Goal: Task Accomplishment & Management: Use online tool/utility

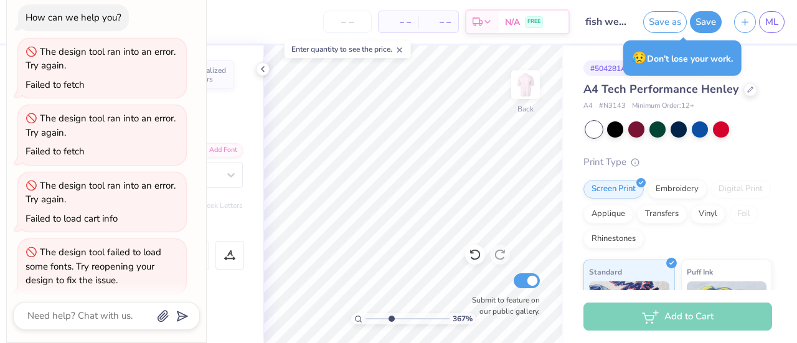
scroll to position [208, 0]
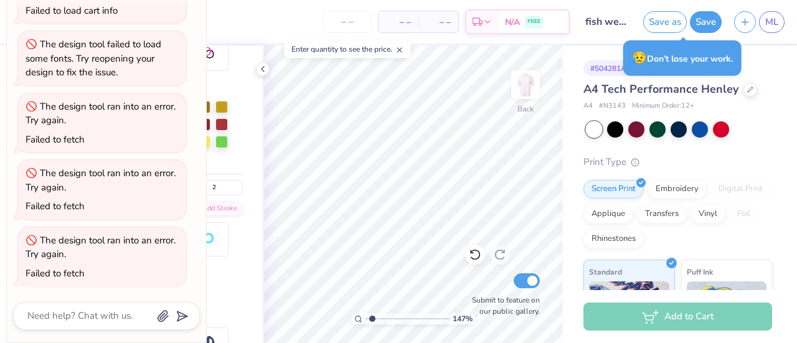
type input "1.47289814881755"
type textarea "x"
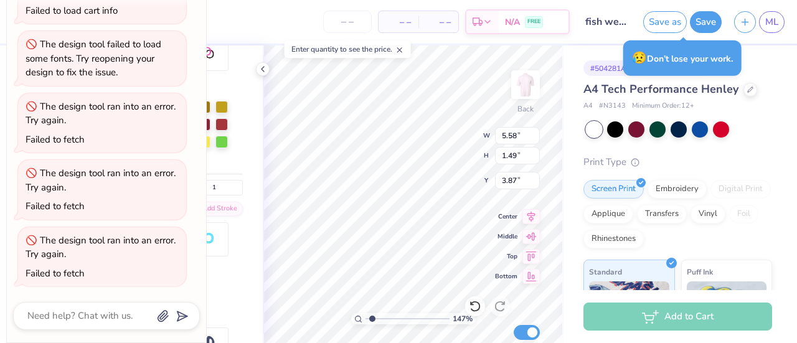
scroll to position [450, 0]
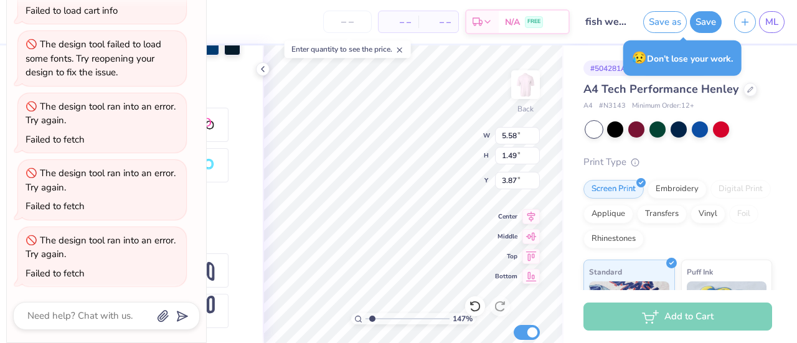
type input "1.47289814881755"
type textarea "x"
type input "1.47289814881755"
type textarea "x"
type input "1.47289814881755"
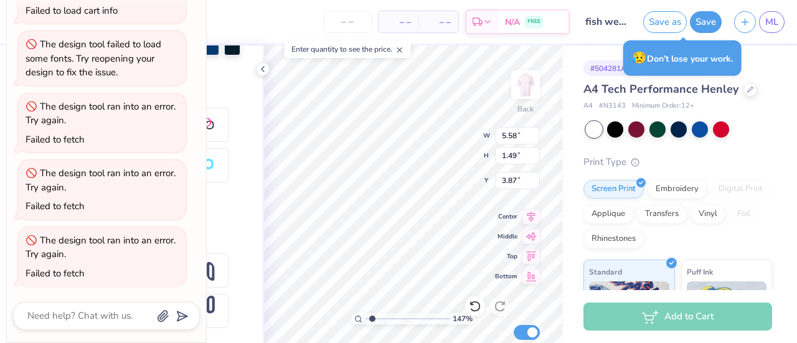
type textarea "x"
type input "1.47289814881755"
type textarea "x"
type input "1.47289814881755"
type textarea "x"
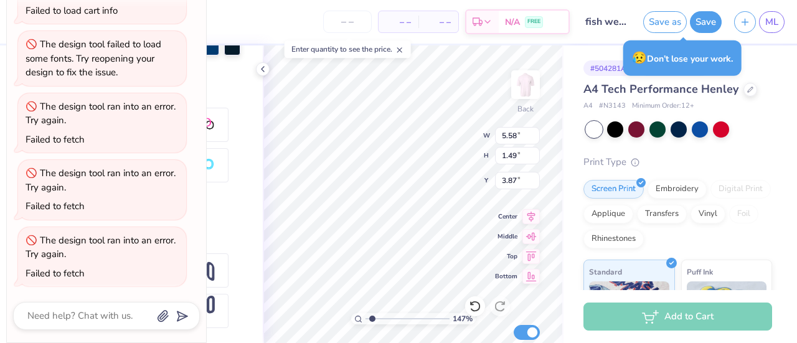
type input "1.47289814881755"
type textarea "x"
type input "15.40"
type input "1.47289814881755"
type textarea "x"
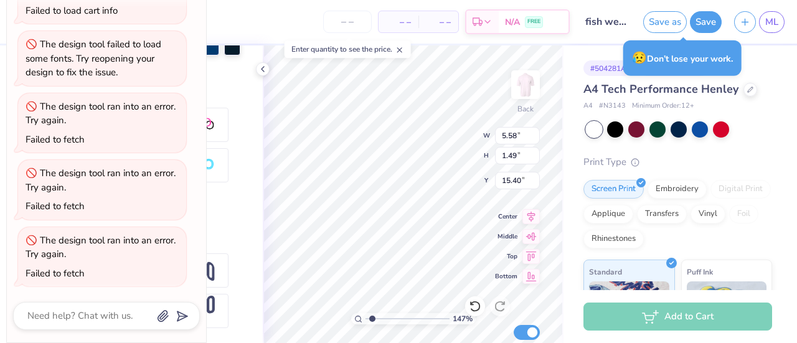
type input "1.47289814881755"
type textarea "x"
type input "1.47289814881755"
type textarea "x"
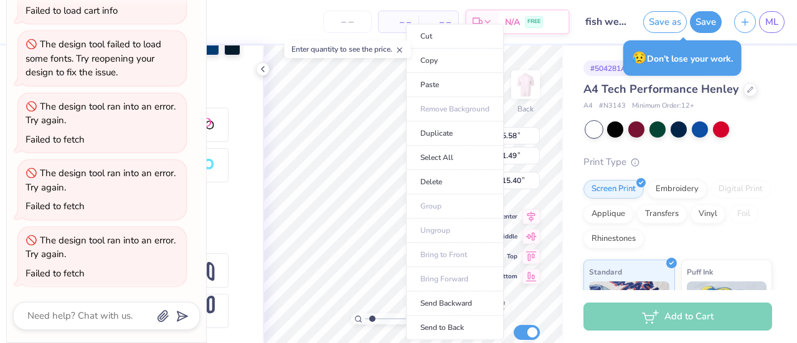
type input "1"
type textarea "x"
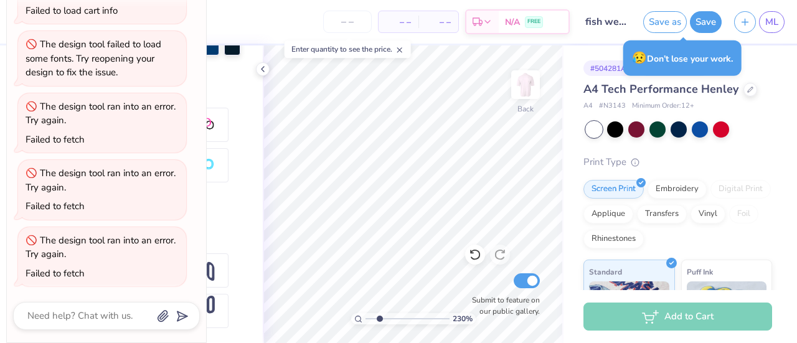
type input "2.37814378528289"
type textarea "x"
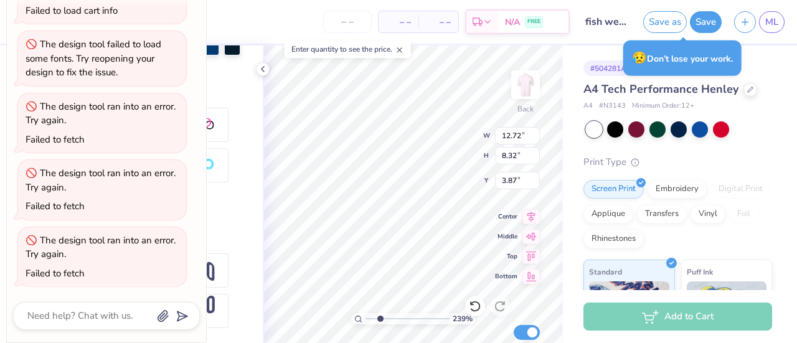
type input "2.38918474011628"
type textarea "x"
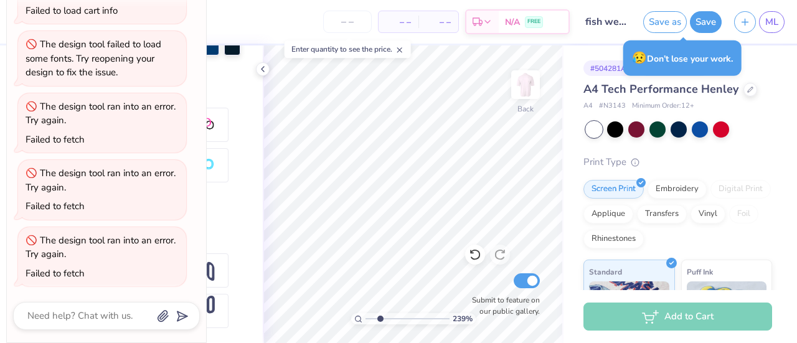
type input "2.38918474011628"
type textarea "x"
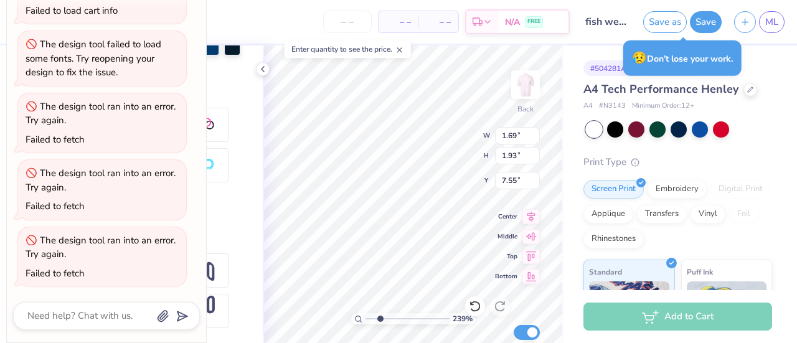
type input "2.6627333164561"
type textarea "x"
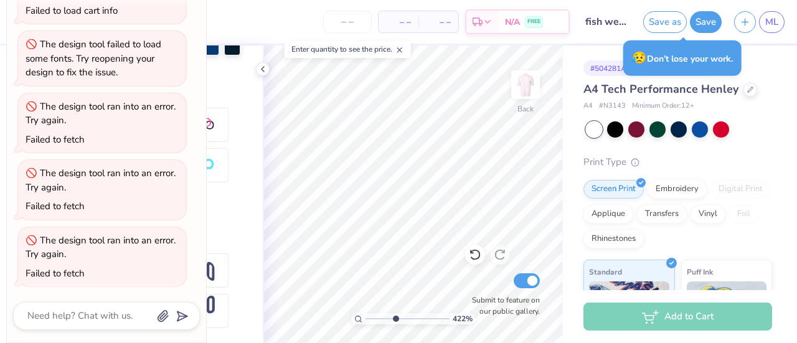
type input "4.2159269818798"
type textarea "x"
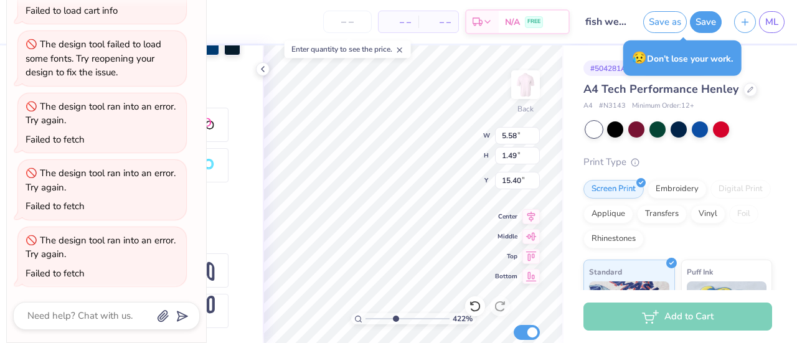
type input "4.2159269818798"
type textarea "x"
type input "4.2159269818798"
type textarea "x"
type input "4.2159269818798"
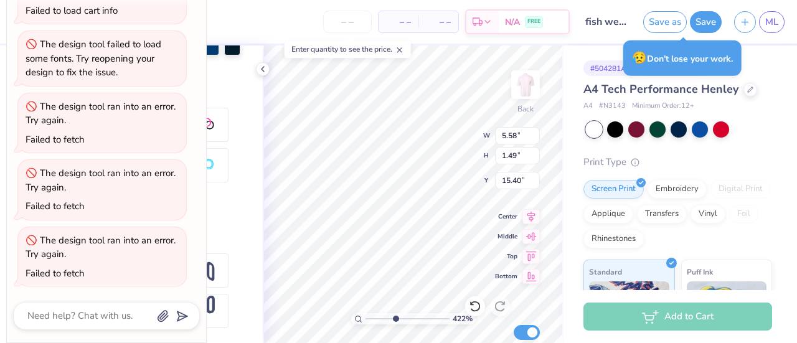
type textarea "x"
type input "4.2159269818798"
type textarea "x"
type input "4.2159269818798"
type textarea "x"
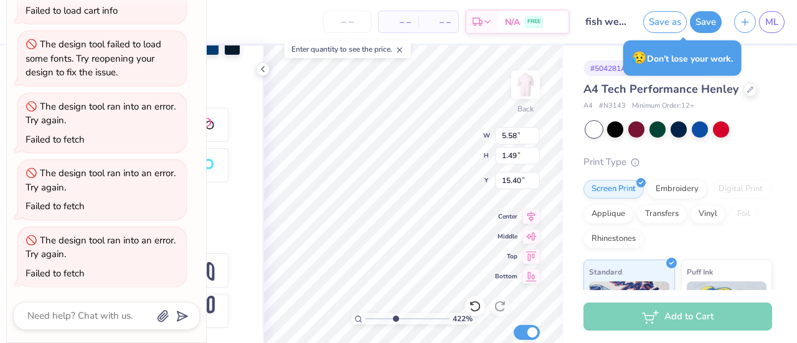
type input "4.2159269818798"
type textarea "x"
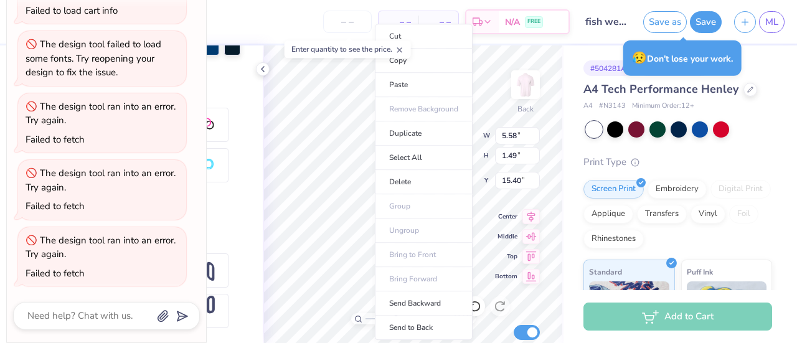
type input "1"
type textarea "x"
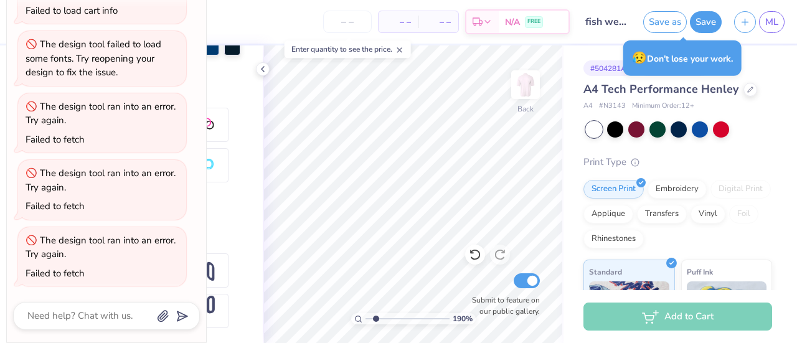
type input "1.90101762417105"
type textarea "x"
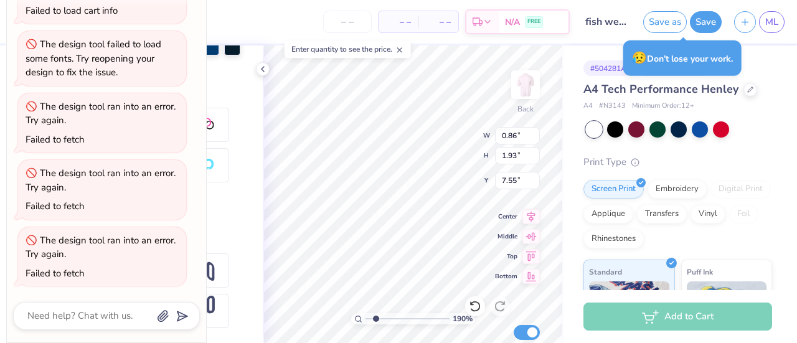
type input "1.90101762417105"
type textarea "x"
type input "10.76"
type input "1.90101762417105"
type textarea "x"
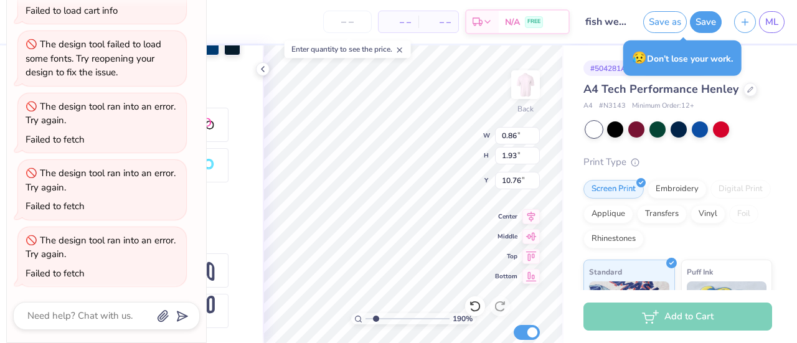
type input "1.90101762417105"
type textarea "x"
type input "7.55"
type input "1.90101762417105"
type textarea "x"
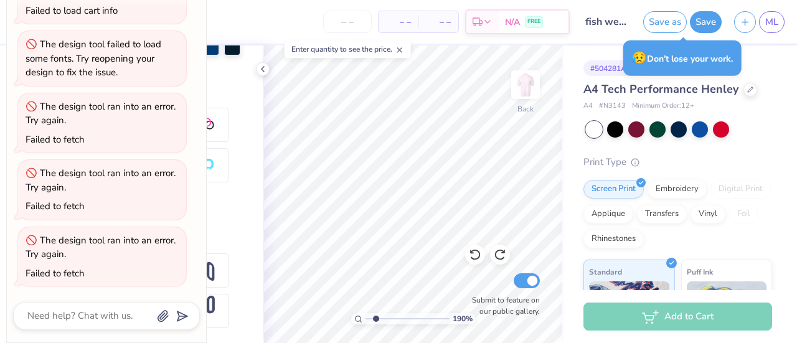
type input "1.90101762417105"
type textarea "x"
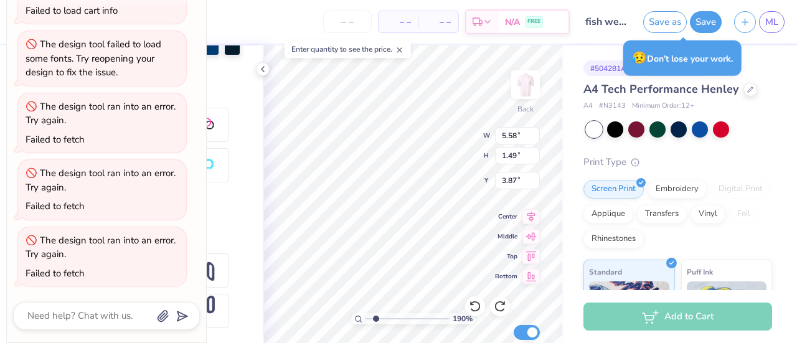
type input "1.90101762417105"
type textarea "x"
type input "1.90101762417105"
type textarea "x"
type input "1.90101762417105"
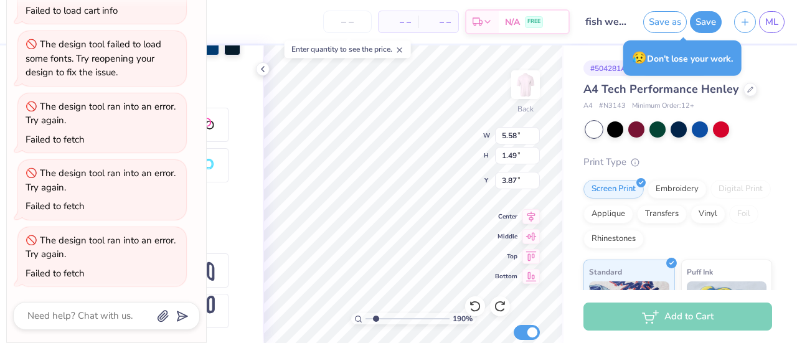
type textarea "x"
type input "1.90101762417105"
type textarea "x"
type input "1.90101762417105"
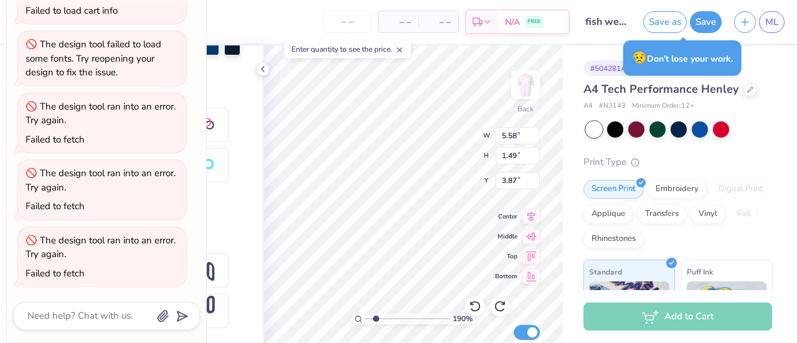
type textarea "x"
type input "1.90101762417105"
type textarea "x"
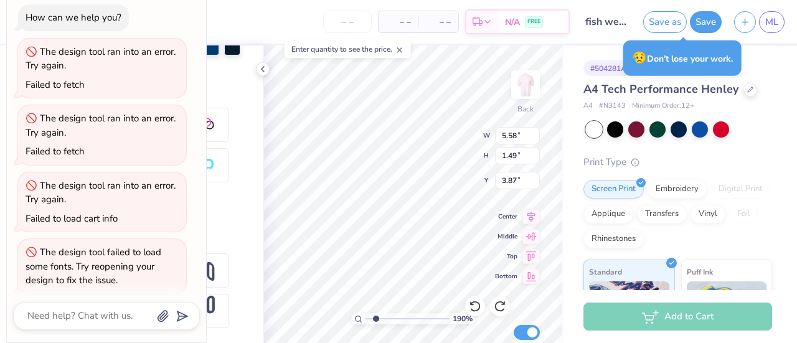
scroll to position [208, 0]
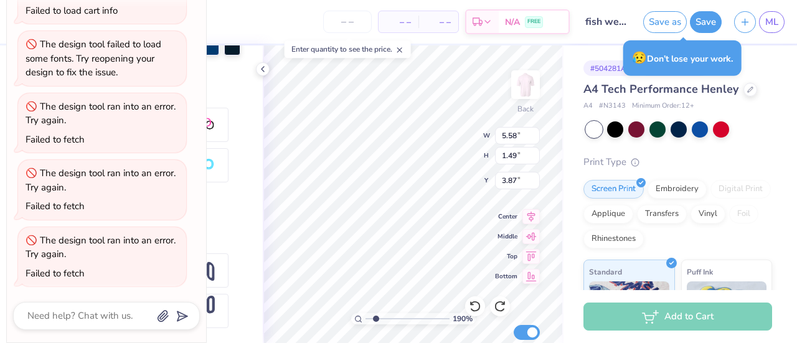
click at [227, 219] on div at bounding box center [159, 165] width 167 height 115
type input "1.90101762417105"
type textarea "x"
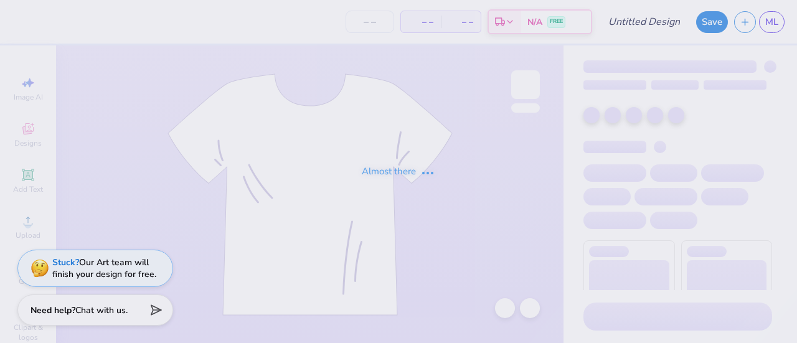
type input "fish week t-shirt 1"
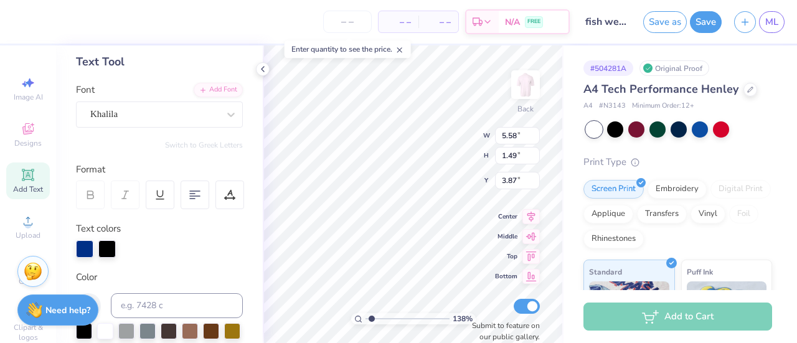
scroll to position [67, 0]
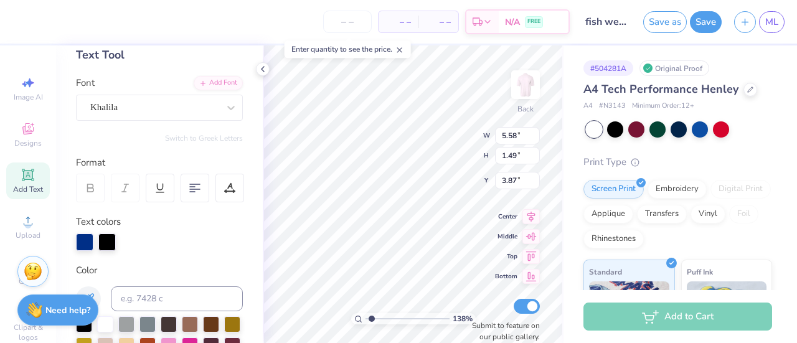
click at [100, 239] on div at bounding box center [106, 242] width 17 height 17
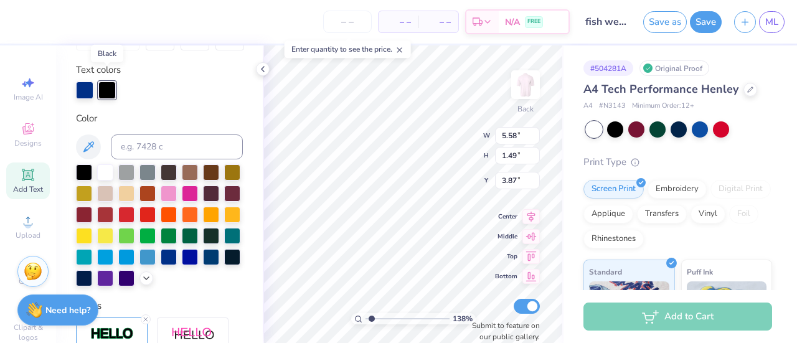
scroll to position [237, 0]
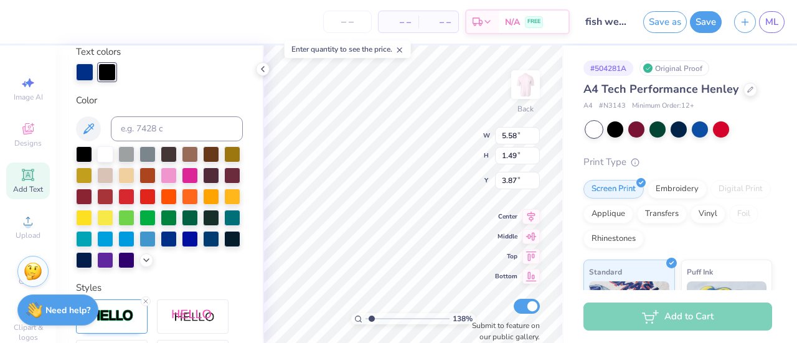
click at [109, 268] on div at bounding box center [159, 207] width 167 height 122
click at [161, 247] on div at bounding box center [169, 239] width 16 height 16
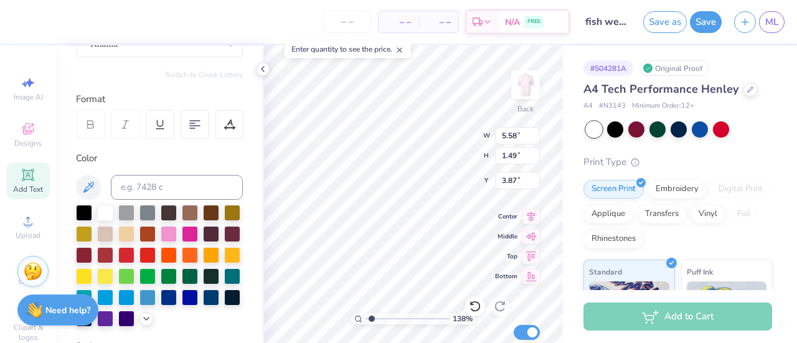
scroll to position [182, 0]
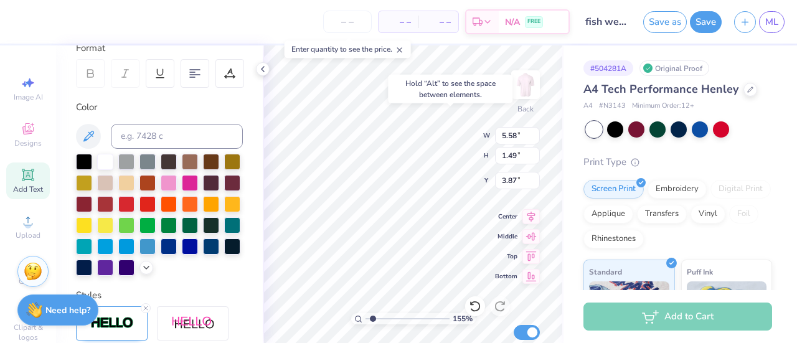
type input "1.54790453711128"
type input "3.00"
type input "1.54790453711128"
type input "3.87"
type input "1.70626863095866"
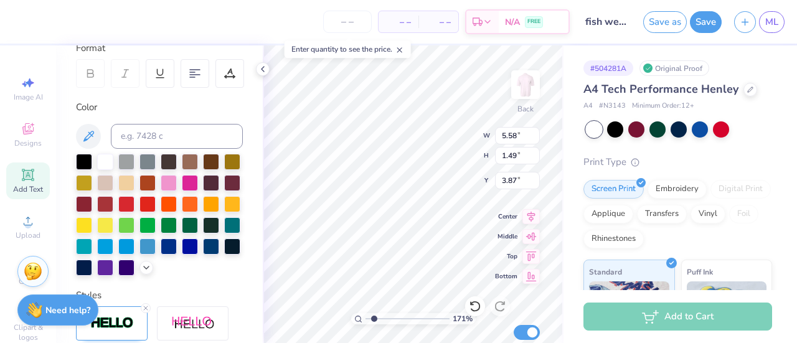
type input "14.53"
type input "1.70626863095866"
type textarea "Bye"
type input "1.70626863095866"
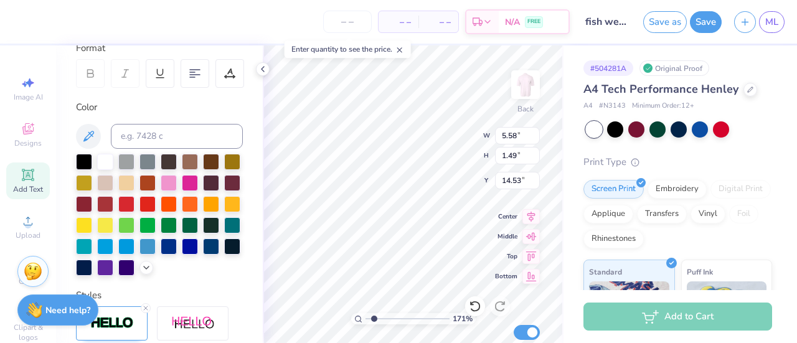
type textarea "By"
type input "1.70626863095866"
type textarea "B"
type input "1.70626863095866"
type textarea "M"
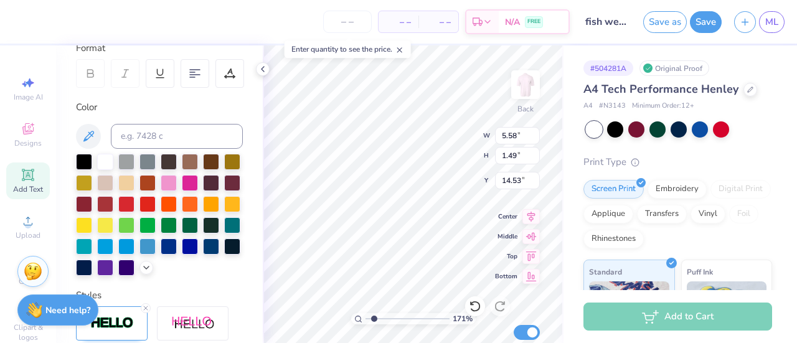
type input "1.70626863095866"
type textarea "Mi"
type input "1.70626863095866"
type textarea "Mis"
type input "1.70626863095866"
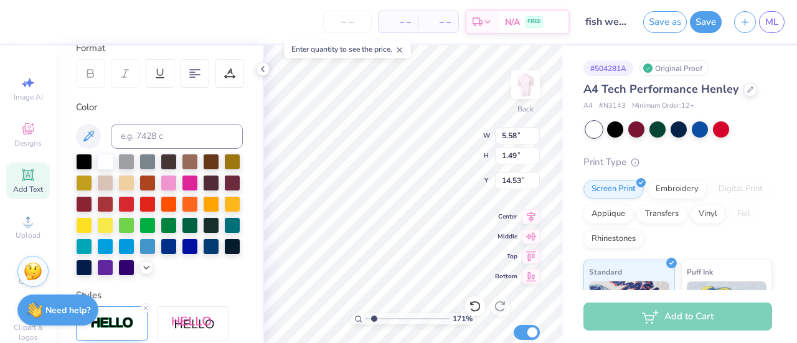
type textarea "Miss"
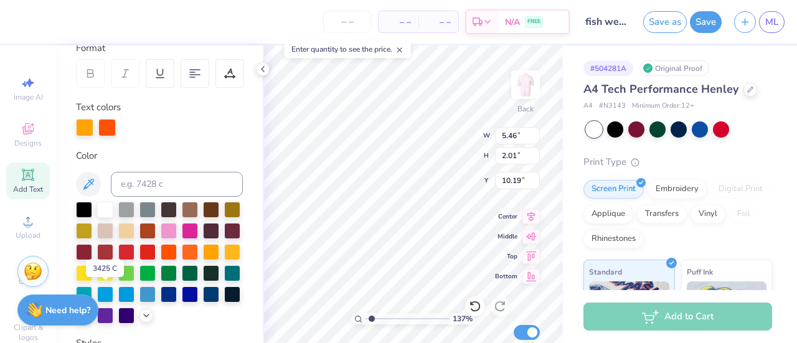
scroll to position [232, 0]
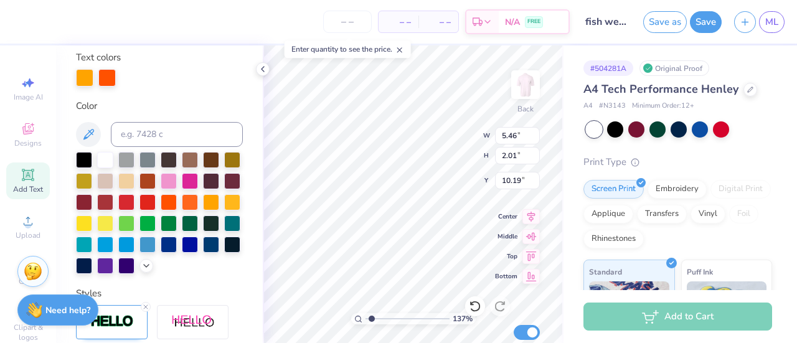
click at [161, 253] on div at bounding box center [169, 245] width 16 height 16
click at [126, 81] on div at bounding box center [129, 77] width 17 height 17
click at [161, 253] on div at bounding box center [169, 245] width 16 height 16
click at [113, 247] on div at bounding box center [105, 245] width 16 height 16
drag, startPoint x: 188, startPoint y: 247, endPoint x: 105, endPoint y: 260, distance: 84.5
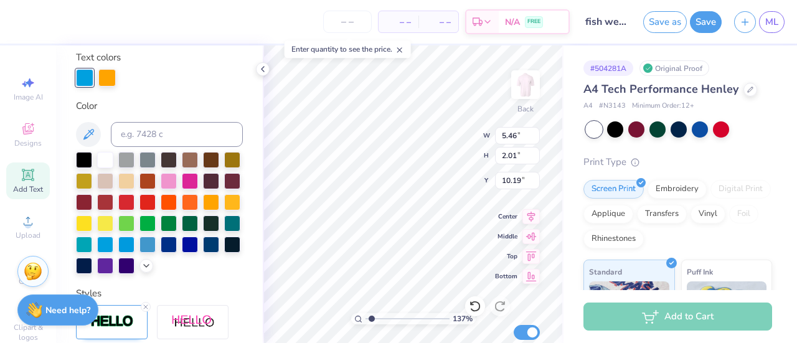
click at [161, 253] on div at bounding box center [169, 245] width 16 height 16
click at [106, 73] on div at bounding box center [106, 77] width 17 height 17
click at [113, 245] on div at bounding box center [105, 245] width 16 height 16
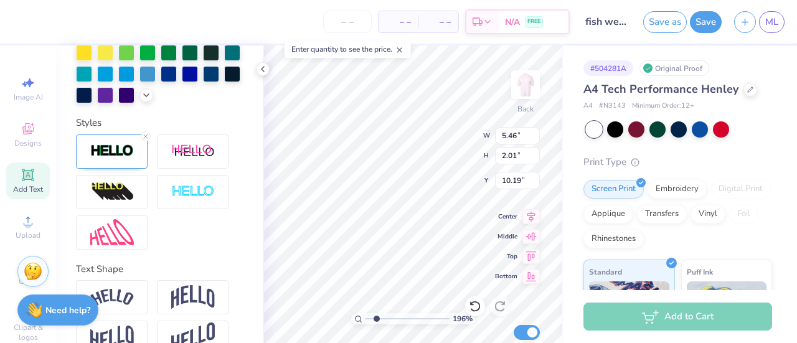
scroll to position [405, 0]
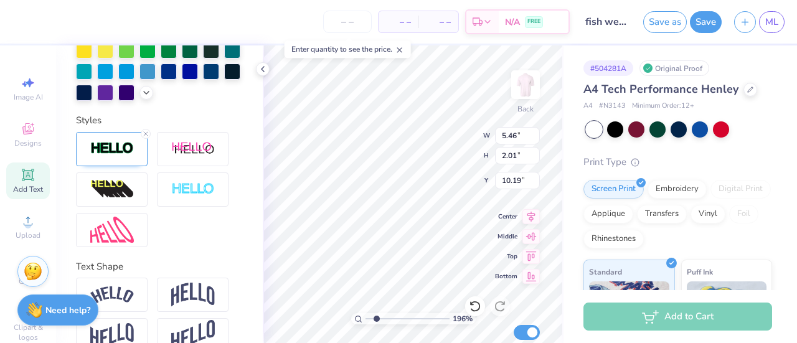
click at [118, 161] on div at bounding box center [112, 149] width 72 height 34
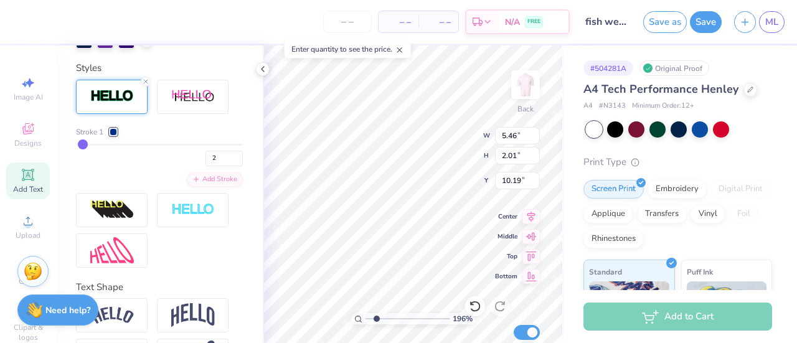
scroll to position [458, 0]
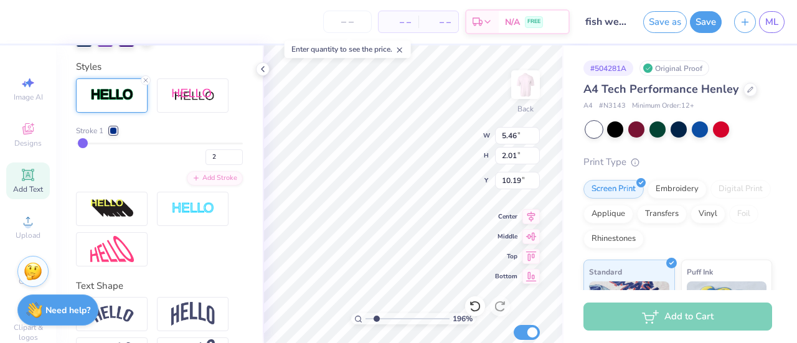
click at [108, 136] on div "Stroke 1" at bounding box center [96, 130] width 41 height 11
click at [110, 135] on div at bounding box center [113, 130] width 7 height 7
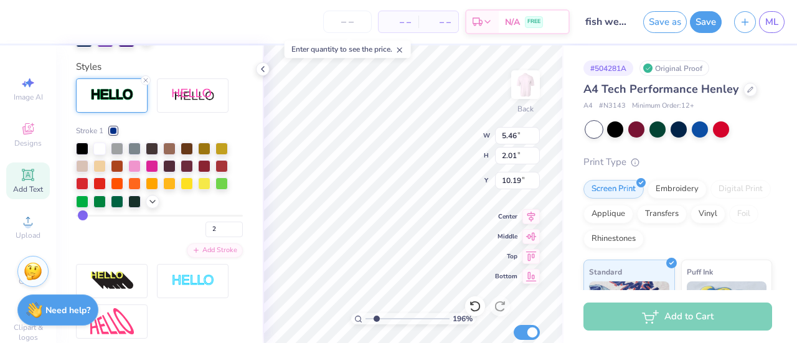
click at [157, 207] on icon at bounding box center [153, 202] width 10 height 10
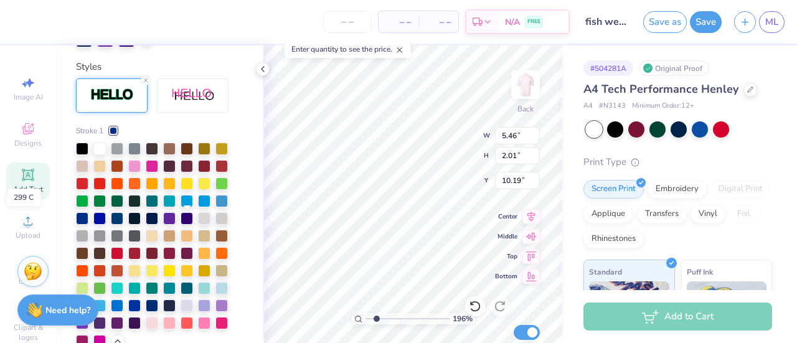
click at [187, 207] on div at bounding box center [187, 201] width 12 height 12
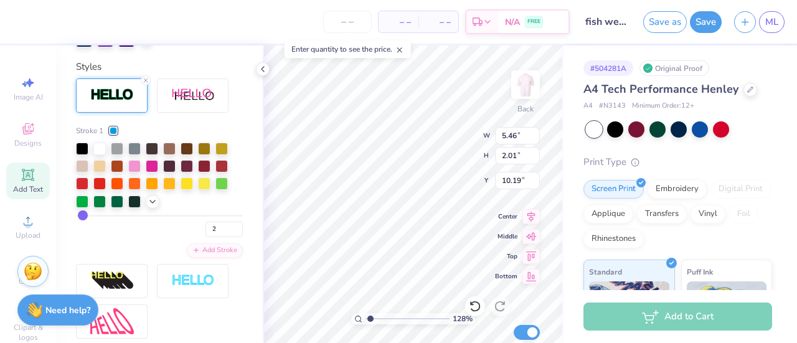
type input "1.2774146117372"
type input "5.58"
type input "1.49"
type input "3.87"
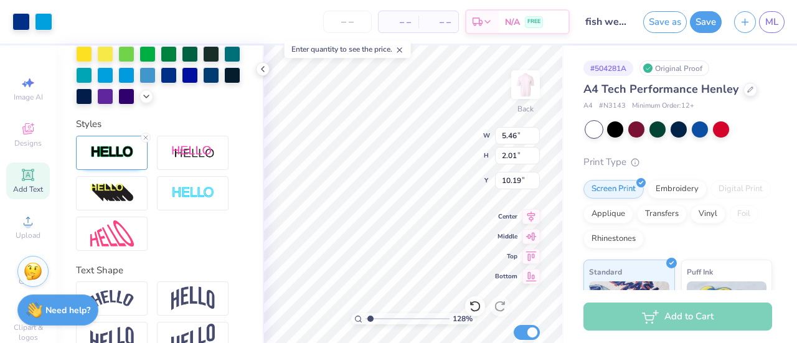
scroll to position [450, 0]
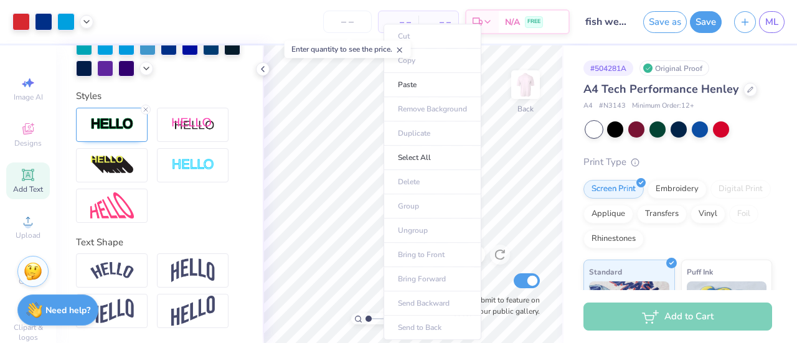
click at [421, 88] on li "Paste" at bounding box center [433, 85] width 98 height 24
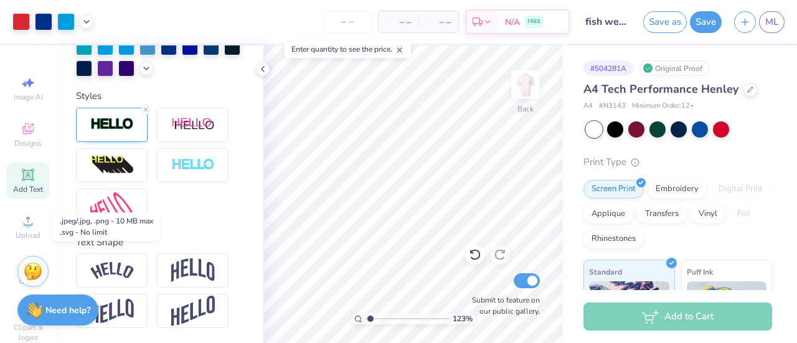
click at [26, 239] on span "Upload" at bounding box center [28, 235] width 25 height 10
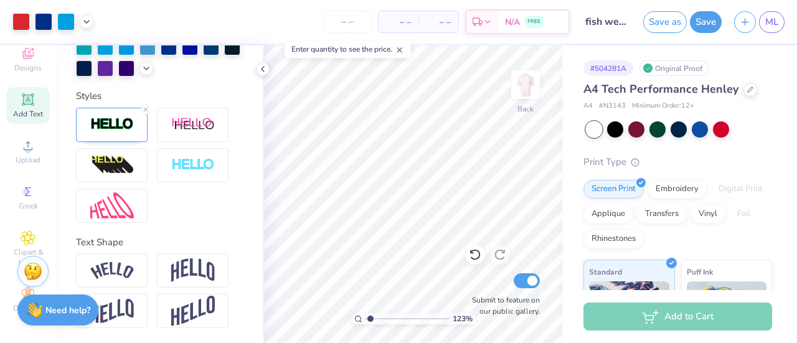
click at [32, 230] on div "Clipart & logos" at bounding box center [28, 248] width 44 height 47
type input "1.2345370513674"
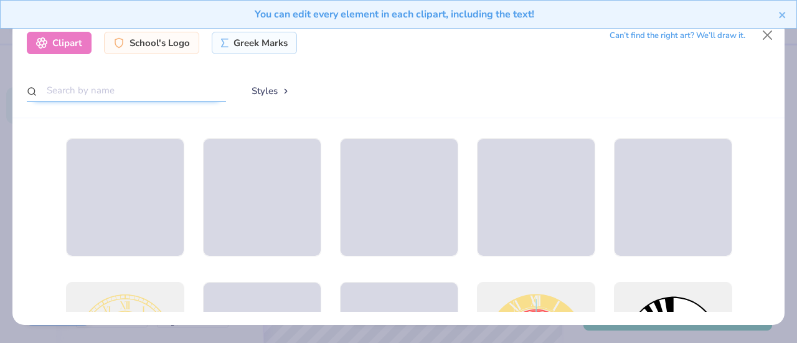
click at [115, 87] on input "text" at bounding box center [126, 90] width 199 height 23
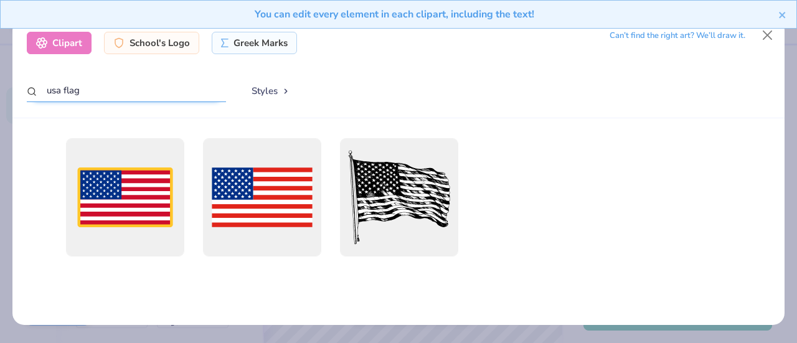
type input "usa flag"
click at [279, 222] on div at bounding box center [261, 197] width 118 height 118
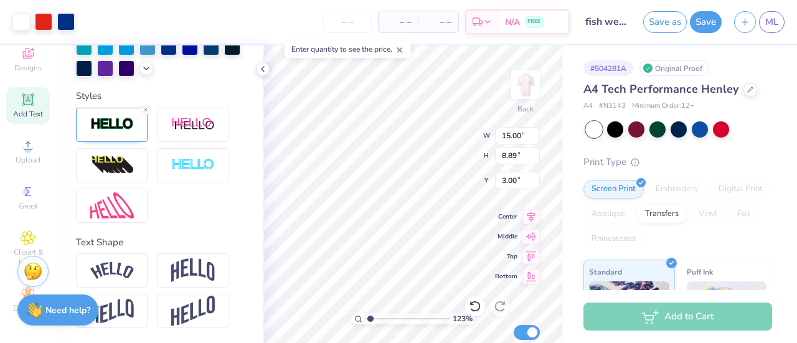
type input "1.2345370513674"
type input "4.53"
type input "2.69"
type input "9.20"
type input "1.2345370513674"
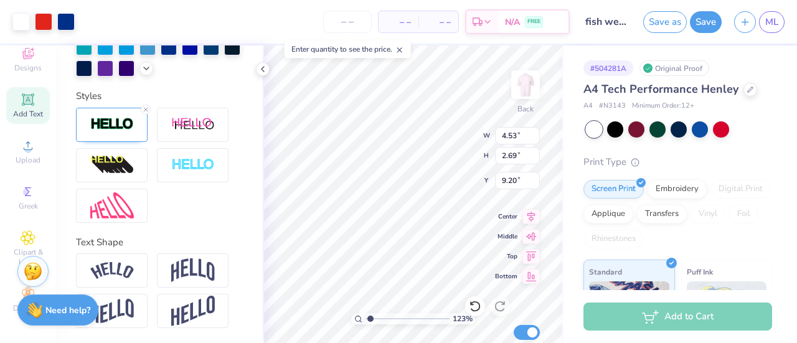
type input "9.51"
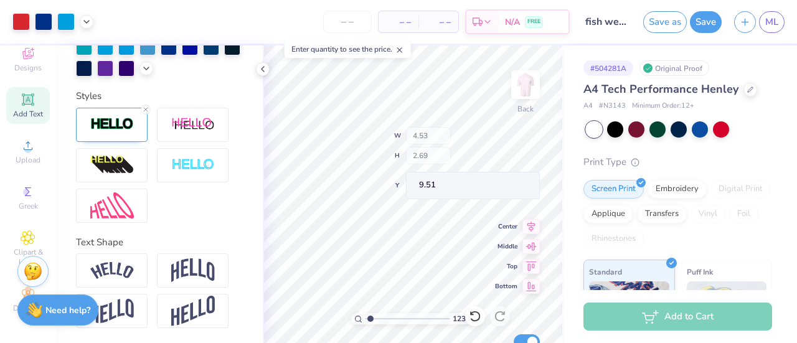
type input "1.2345370513674"
type input "10.19"
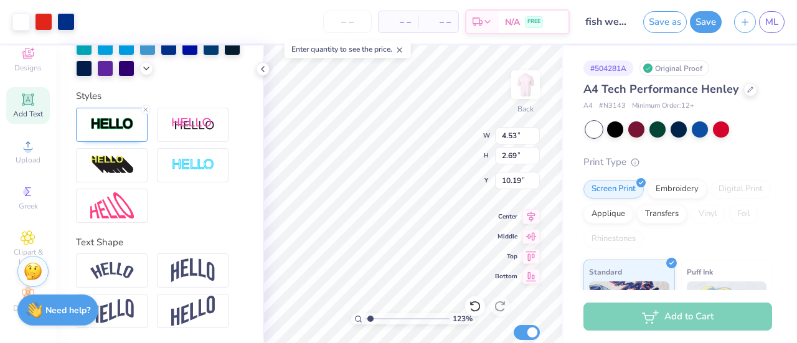
type input "1.2345370513674"
type input "3.09"
type input "1.83"
type input "11.04"
type input "1.2345370513674"
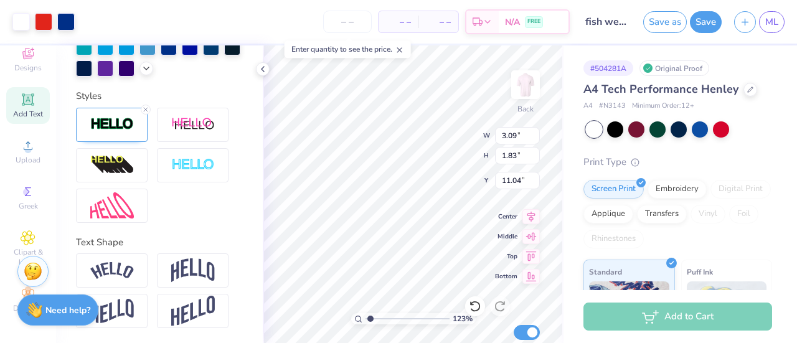
type input "10.19"
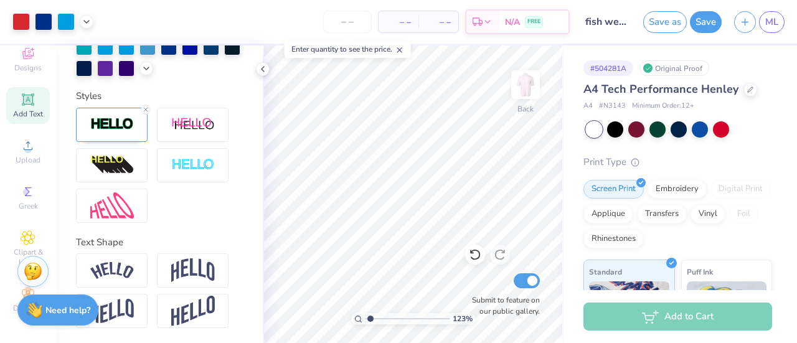
scroll to position [0, 0]
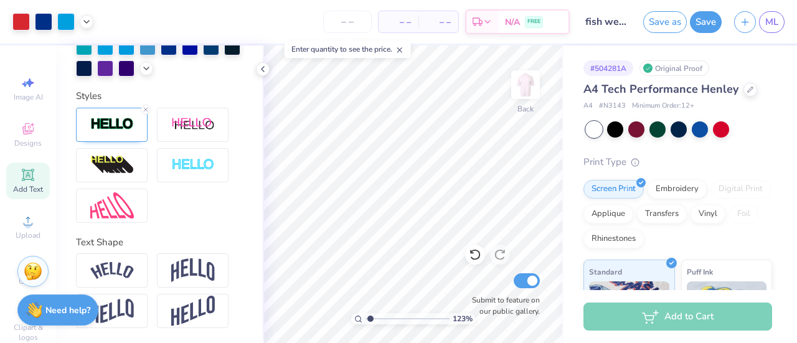
click at [476, 258] on icon at bounding box center [475, 255] width 11 height 11
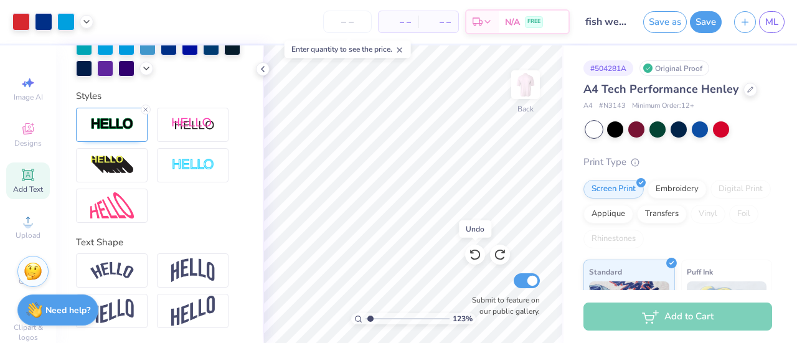
click at [476, 258] on icon at bounding box center [475, 255] width 11 height 11
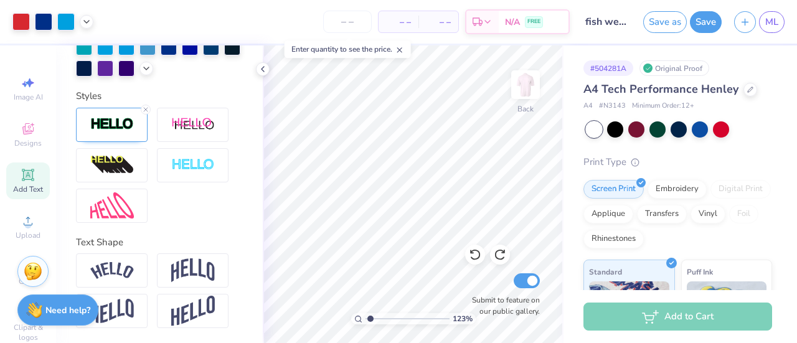
click at [476, 258] on icon at bounding box center [475, 255] width 11 height 11
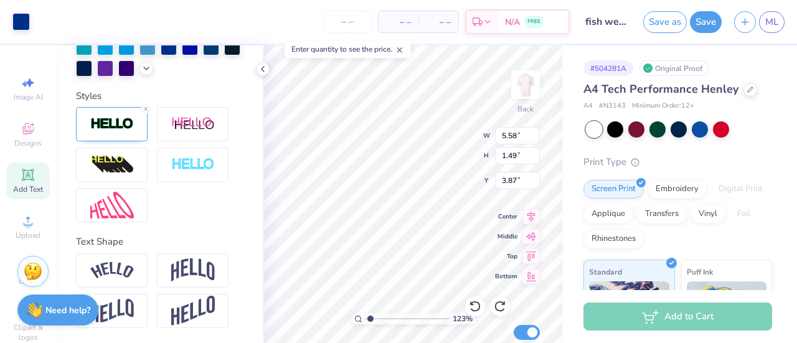
scroll to position [401, 0]
type input "1.2345370513674"
type input "13.75"
type input "2.58980610395351"
type textarea "Byeye"
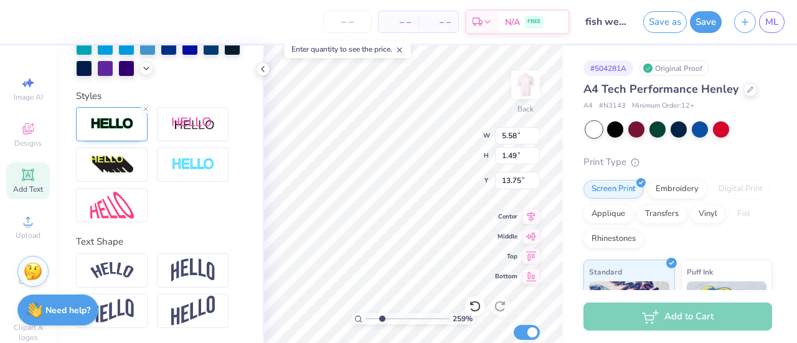
type input "2.58980610395351"
type textarea "Byye"
type input "2.58980610395351"
type textarea "Bye"
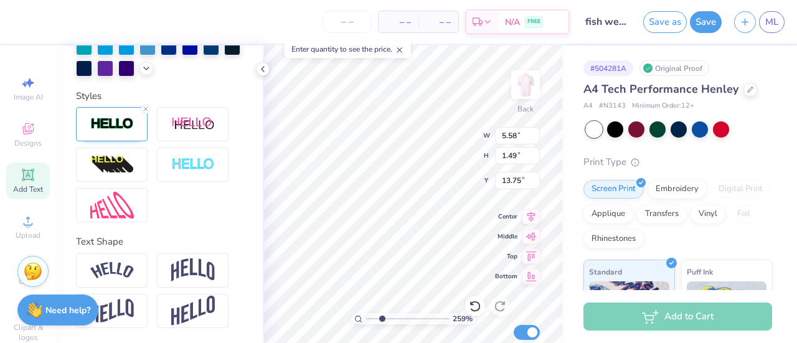
type input "2.58980610395351"
type textarea "By"
type input "2.58980610395351"
type textarea "B"
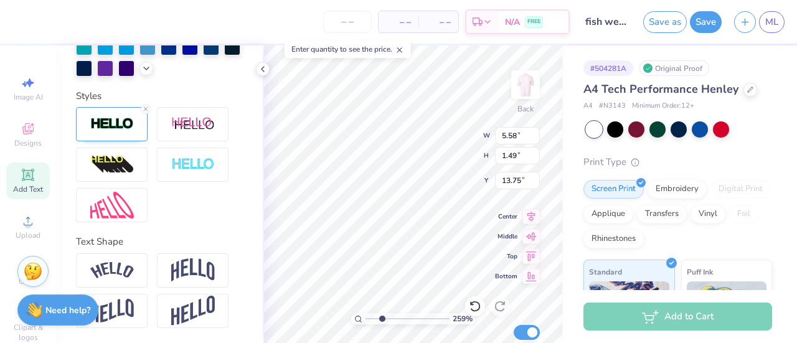
type input "2.58980610395351"
type textarea "p"
type input "2.58980610395351"
type textarea "pI"
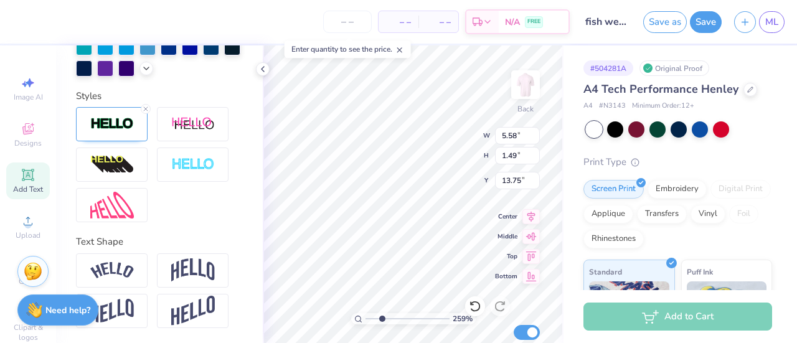
type input "2.58980610395351"
type textarea "pIE"
type input "2.58980610395351"
type textarea "pIES"
type input "2.58980610395351"
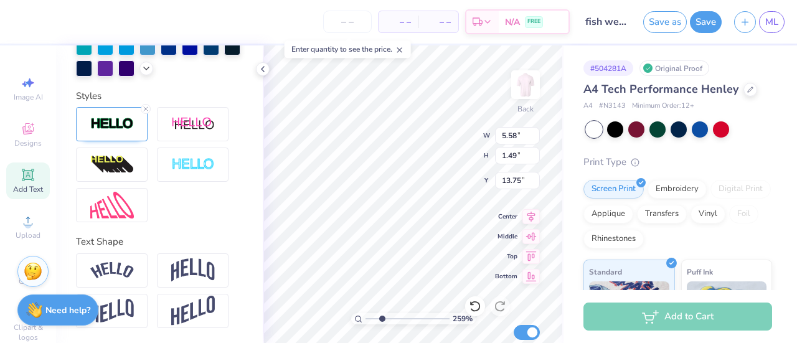
type textarea "pI"
type input "2.58980610395351"
type textarea "p"
type input "2.58980610395351"
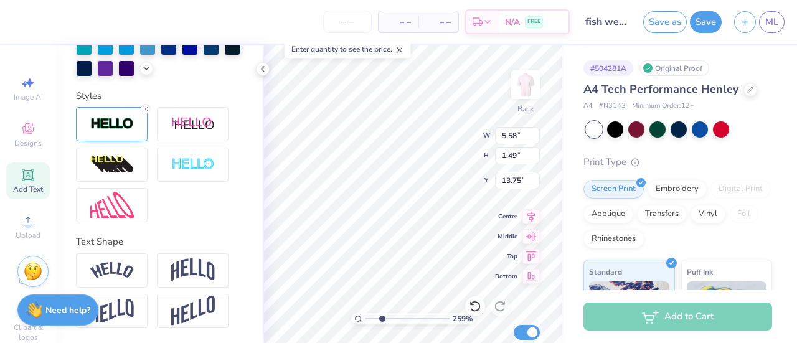
type input "2.58980610395351"
type textarea "P"
type input "2.58980610395351"
type textarea "Pie"
type input "2.58980610395351"
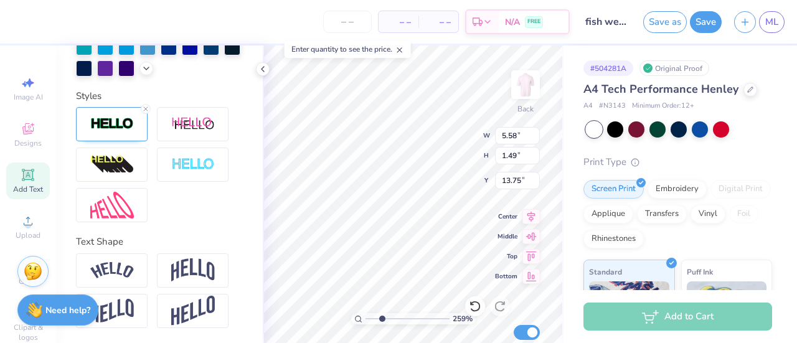
type textarea "Pies"
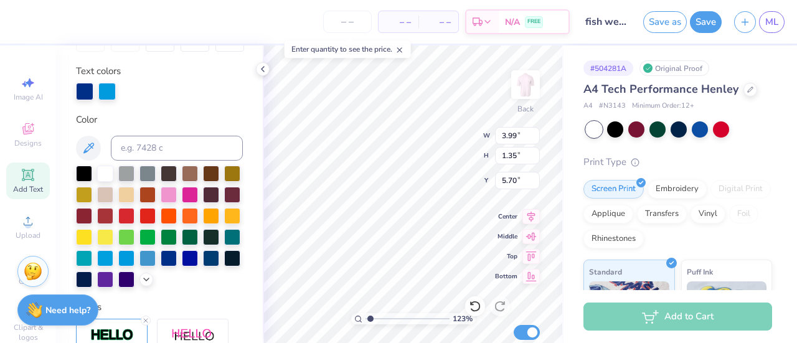
scroll to position [217, 0]
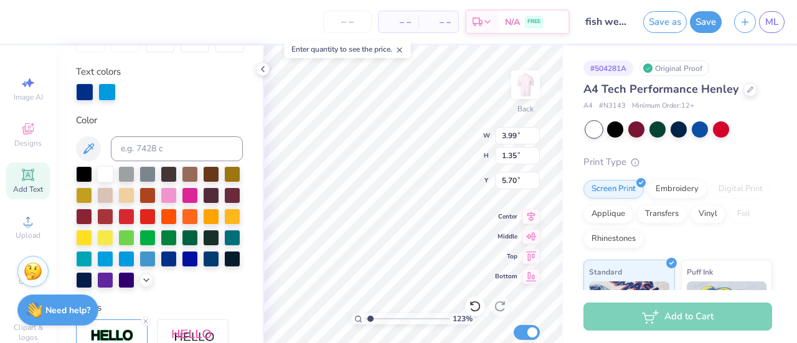
click at [85, 94] on div at bounding box center [84, 91] width 17 height 17
click at [108, 176] on div at bounding box center [105, 174] width 16 height 16
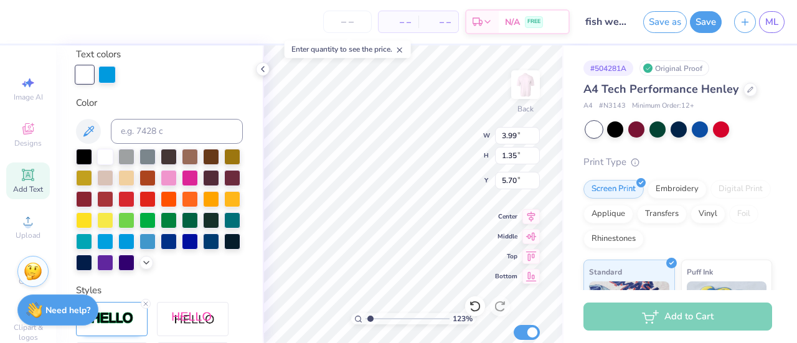
click at [106, 75] on div at bounding box center [106, 74] width 17 height 17
click at [161, 250] on div at bounding box center [169, 242] width 16 height 16
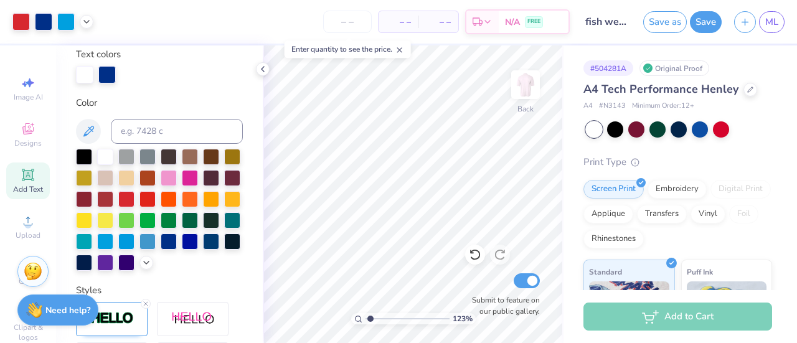
click at [700, 127] on div at bounding box center [700, 129] width 16 height 16
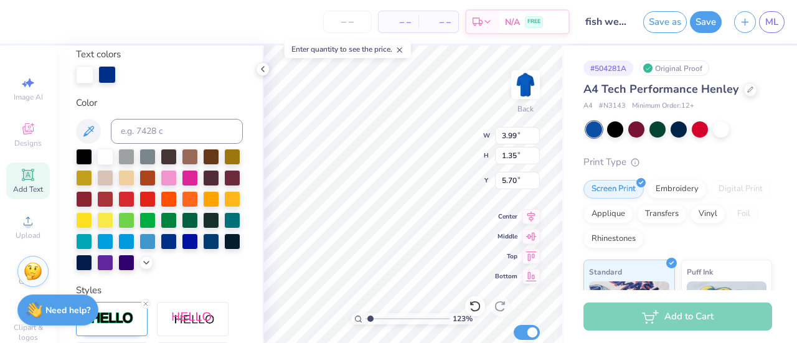
click at [108, 75] on div at bounding box center [106, 74] width 17 height 17
click at [113, 242] on div at bounding box center [105, 242] width 16 height 16
click at [85, 73] on div at bounding box center [84, 74] width 17 height 17
click at [105, 150] on div at bounding box center [105, 157] width 16 height 16
click at [110, 69] on div at bounding box center [106, 74] width 17 height 17
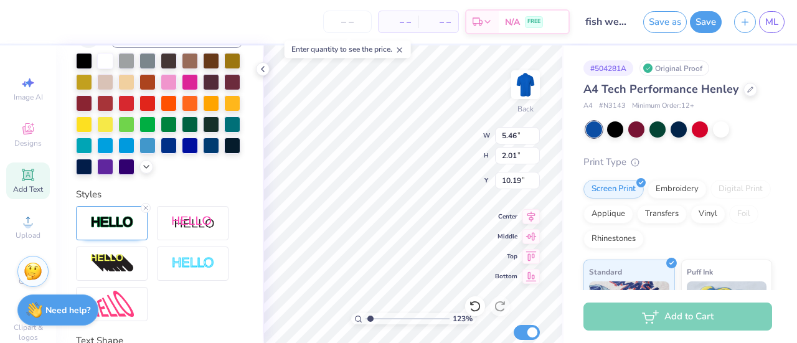
click at [121, 230] on img at bounding box center [112, 222] width 44 height 14
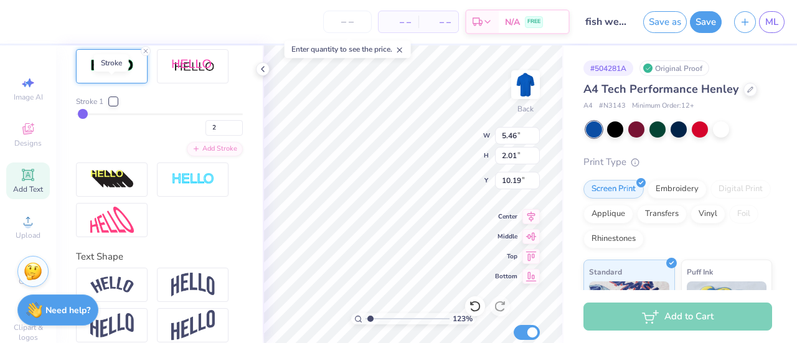
scroll to position [489, 0]
click at [117, 104] on div at bounding box center [113, 100] width 7 height 7
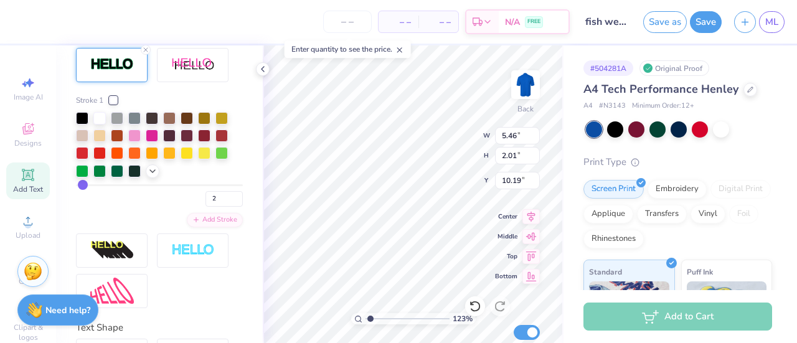
click at [149, 176] on icon at bounding box center [153, 171] width 10 height 10
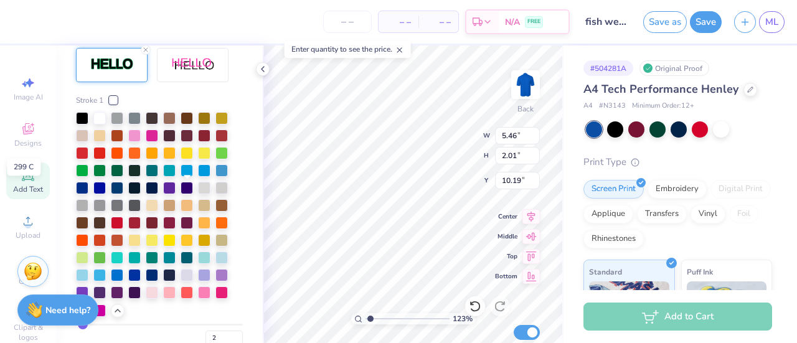
click at [184, 177] on div at bounding box center [187, 170] width 12 height 12
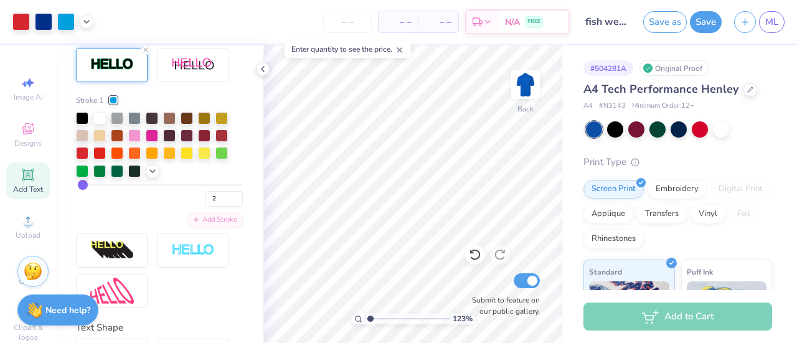
click at [676, 134] on div at bounding box center [679, 129] width 16 height 16
type input "1.00207342915677"
click at [350, 21] on input "number" at bounding box center [347, 22] width 49 height 22
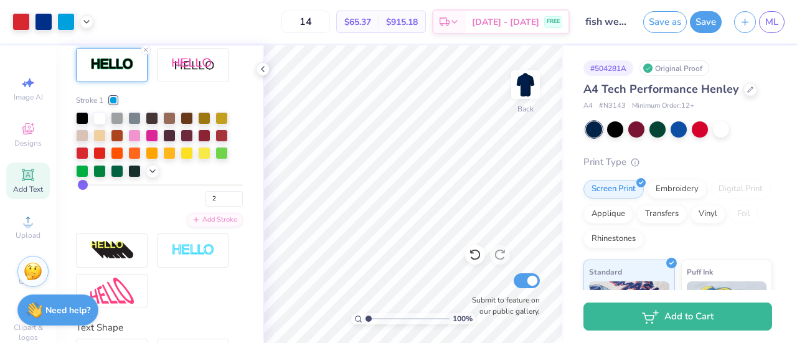
type input "1"
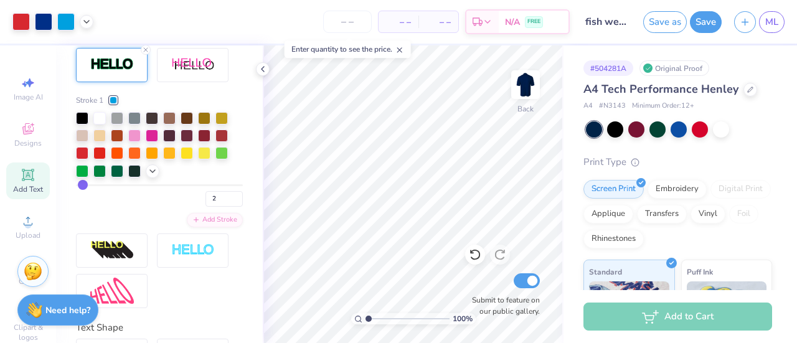
click at [473, 258] on icon at bounding box center [475, 255] width 11 height 11
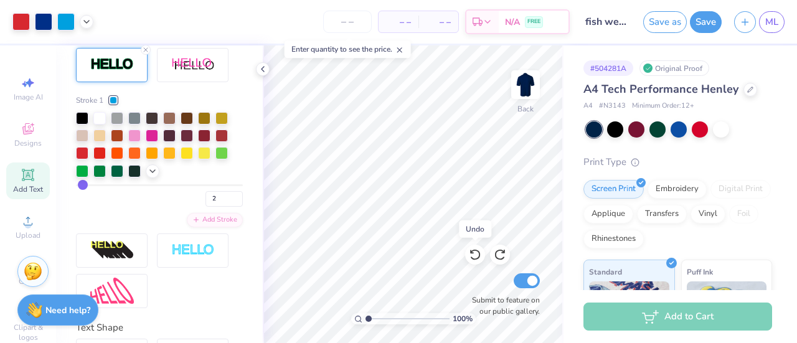
click at [473, 258] on icon at bounding box center [475, 255] width 11 height 11
click at [474, 257] on icon at bounding box center [475, 254] width 12 height 12
click at [505, 255] on icon at bounding box center [500, 254] width 12 height 12
click at [504, 253] on icon at bounding box center [500, 254] width 12 height 12
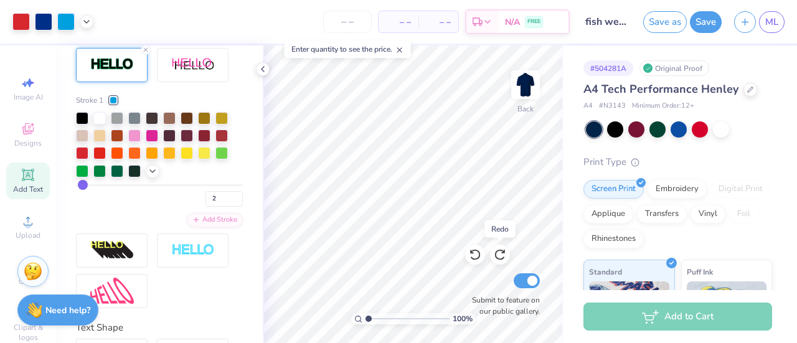
click at [504, 253] on icon at bounding box center [500, 254] width 12 height 12
click at [475, 251] on icon at bounding box center [475, 255] width 11 height 11
click at [721, 130] on div at bounding box center [721, 129] width 16 height 16
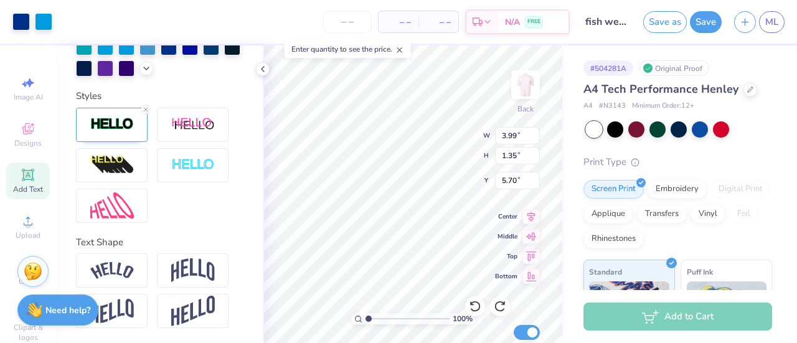
scroll to position [450, 0]
type input "1.00207342915677"
type input "15.73"
type input "1.00207342915677"
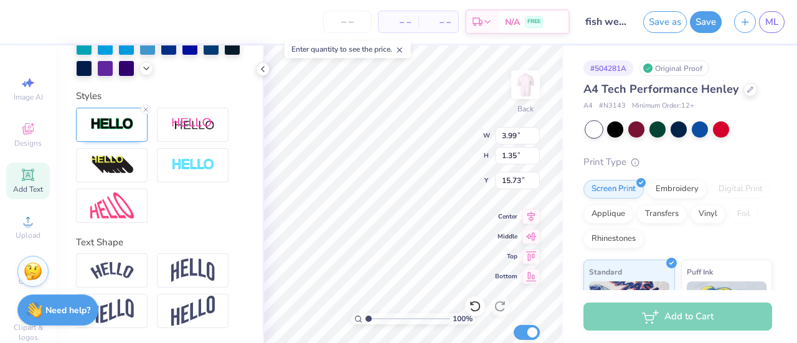
type textarea "S"
type input "1.00207342915677"
type textarea "SA"
type input "1.00207342915677"
type textarea "SAA"
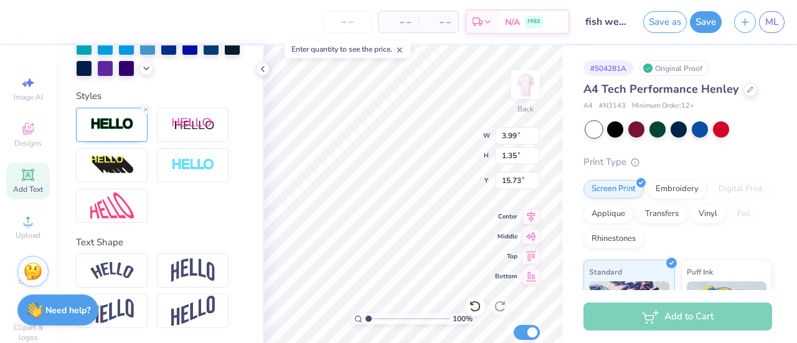
type input "1.00207342915677"
type textarea "SAA"
type input "1.00207342915677"
type textarea "SAA FI"
type input "1.00207342915677"
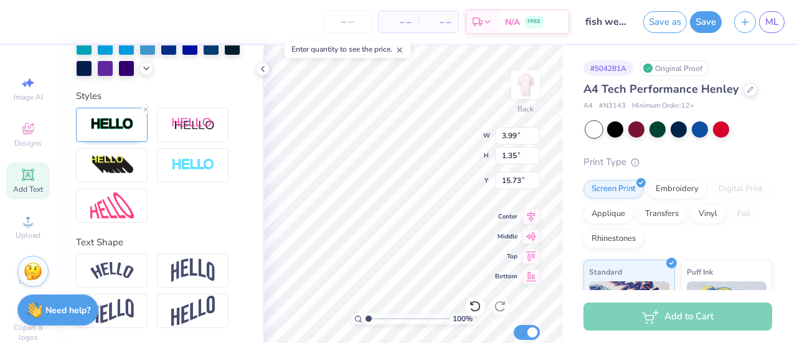
type textarea "SAA FIS"
type input "1.00207342915677"
type textarea "SAA FISH"
type input "1.00207342915677"
type textarea "SAA FISH"
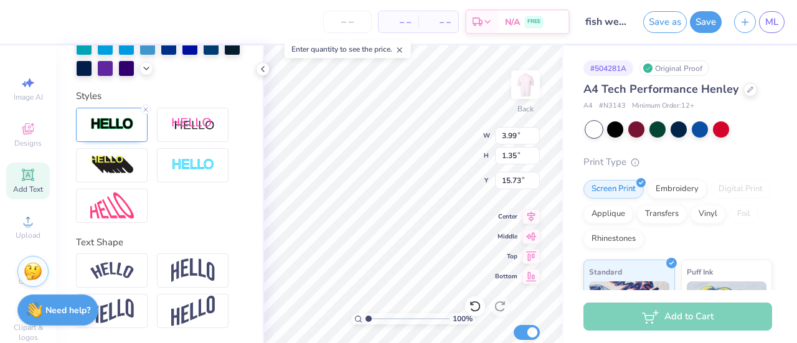
type input "1.00207342915677"
type textarea "SAA FISH WE"
type input "1.00207342915677"
type textarea "SAA FISH WEEK"
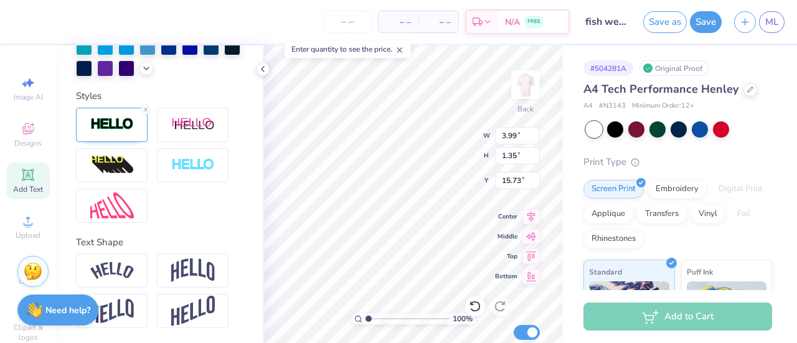
type input "1.00207342915677"
type textarea "SAA FISH WEEK"
type input "1.00207342915677"
type textarea "SAA FISH WEEK 2"
type input "1.00207342915677"
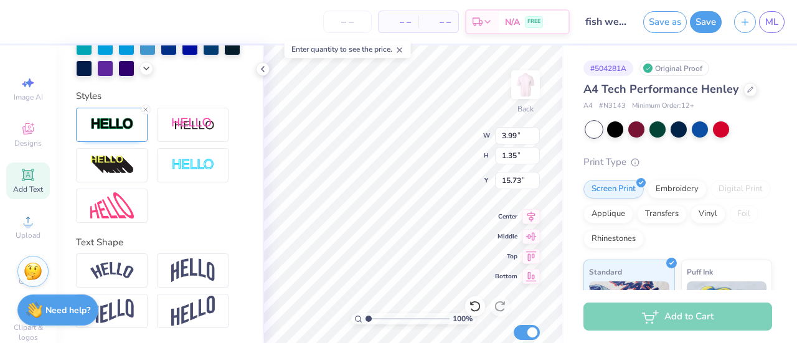
type textarea "SAA FISH WEEK 20"
type input "1.00207342915677"
type textarea "SAA FISH WEEK 202"
type input "1.00207342915677"
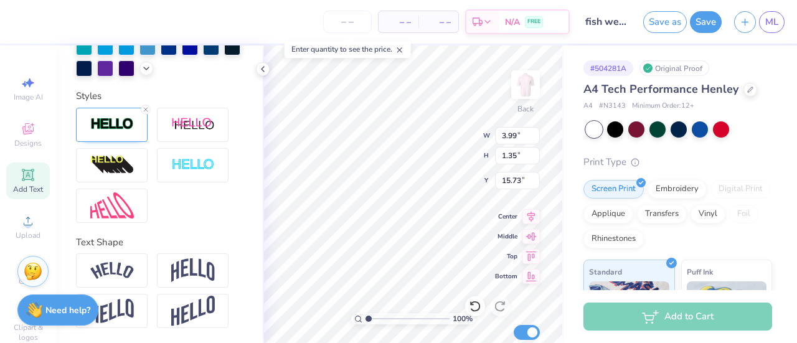
type textarea "SAA FISH WEEK 2025"
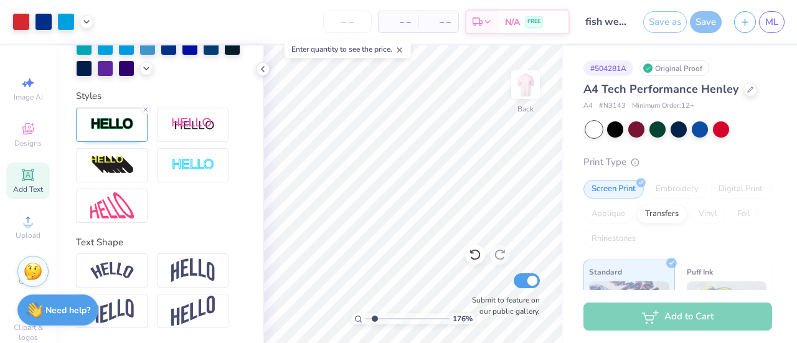
type input "1.75704573840831"
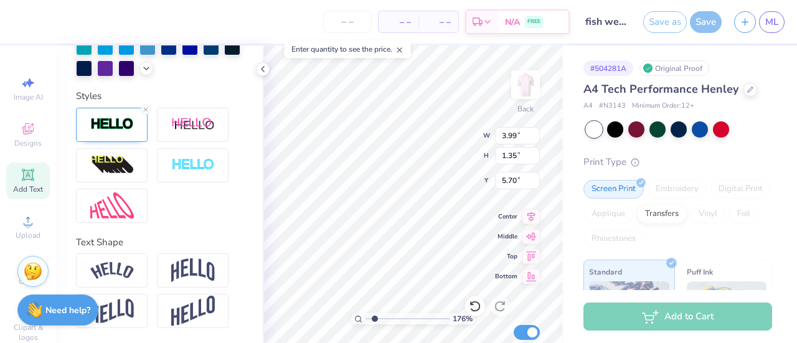
click at [113, 130] on img at bounding box center [112, 124] width 44 height 14
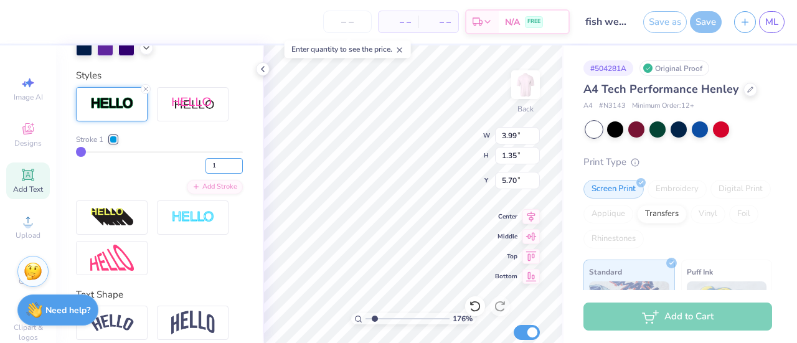
click at [214, 174] on input "1" at bounding box center [224, 166] width 37 height 16
type input "2"
type input "1.75704573840831"
type input "4.01"
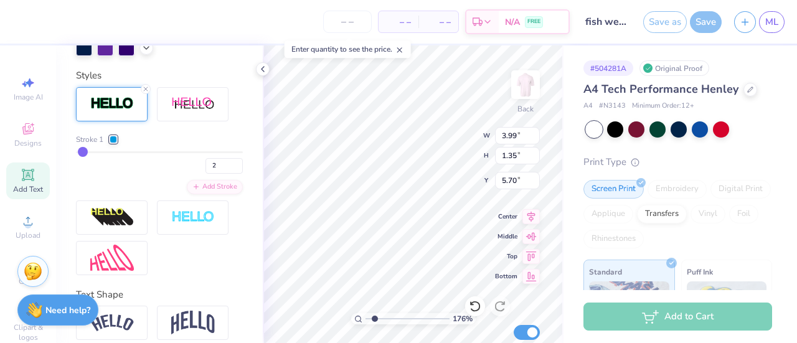
type input "1.37"
type input "5.69"
click at [163, 174] on div "2" at bounding box center [159, 162] width 167 height 22
click at [139, 174] on div "2" at bounding box center [159, 162] width 167 height 22
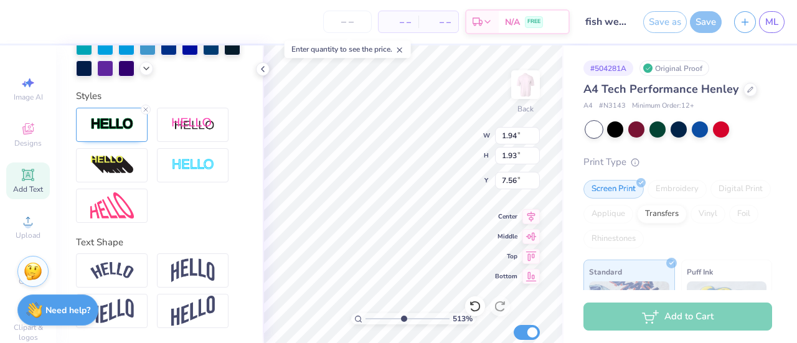
type input "5.13241868643808"
type input "7.73"
type input "5.13241868643808"
type input "7.56"
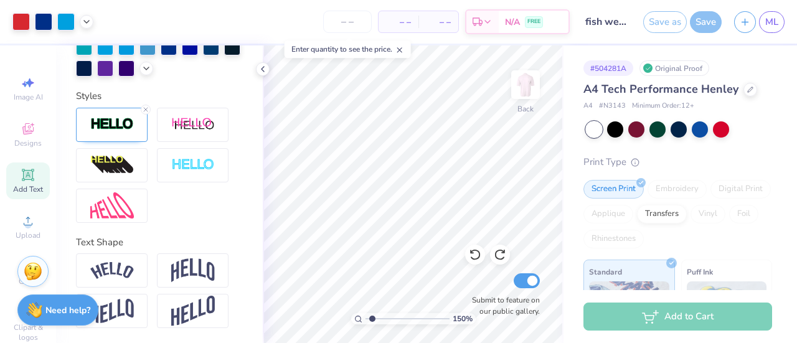
type input "1.4969968249196"
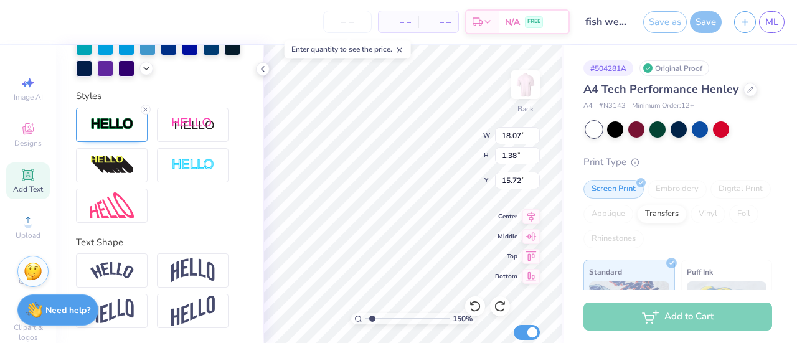
click at [117, 125] on img at bounding box center [112, 124] width 44 height 14
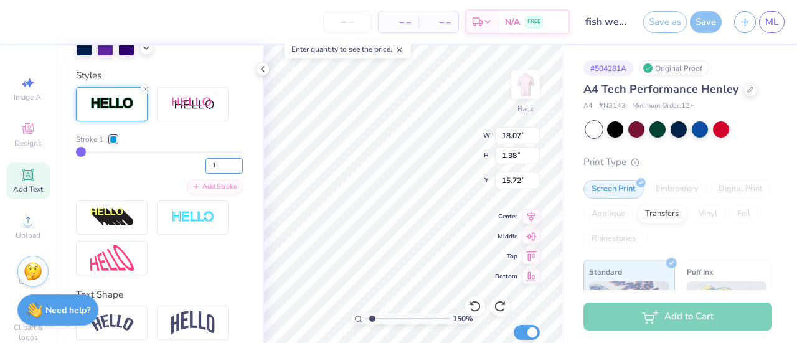
click at [206, 174] on input "1" at bounding box center [224, 166] width 37 height 16
type input "2"
click at [156, 174] on div "2" at bounding box center [159, 162] width 167 height 22
type input "1.4969968249196"
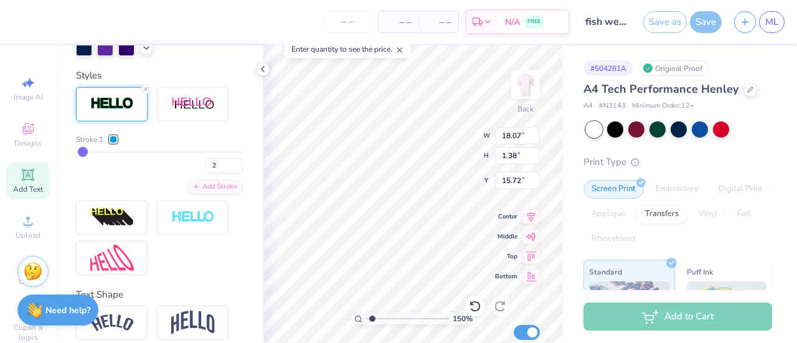
type input "1.40"
type input "15.70"
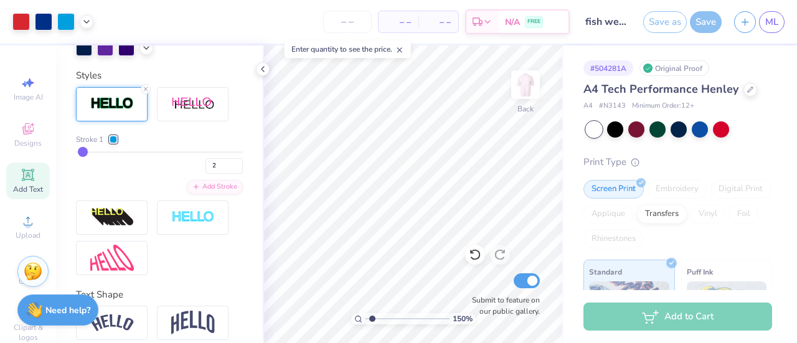
click at [263, 69] on icon at bounding box center [263, 69] width 10 height 10
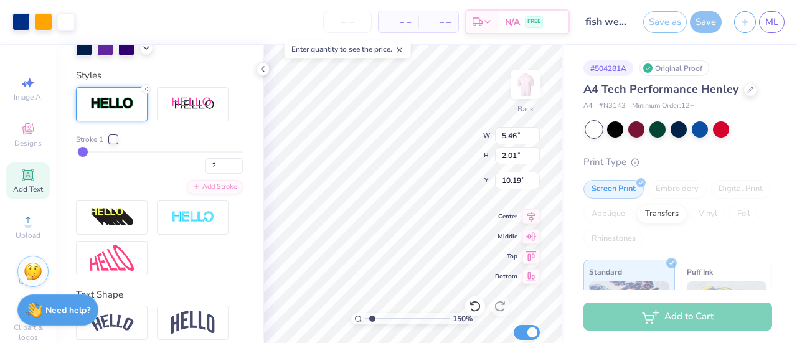
type input "1.4969968249196"
type input "7.91"
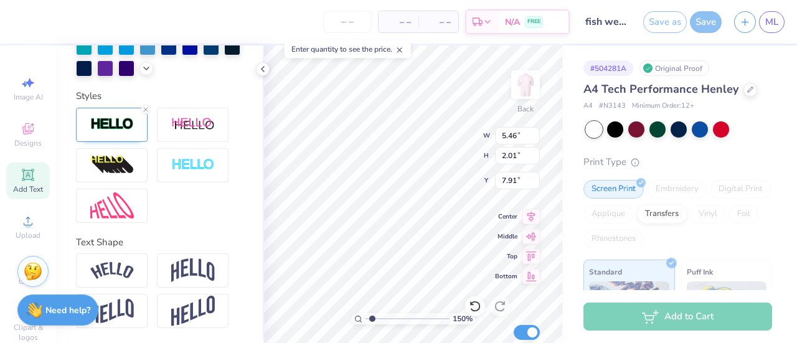
type input "1.4969968249196"
type input "10.19"
click at [262, 69] on polyline at bounding box center [263, 69] width 2 height 5
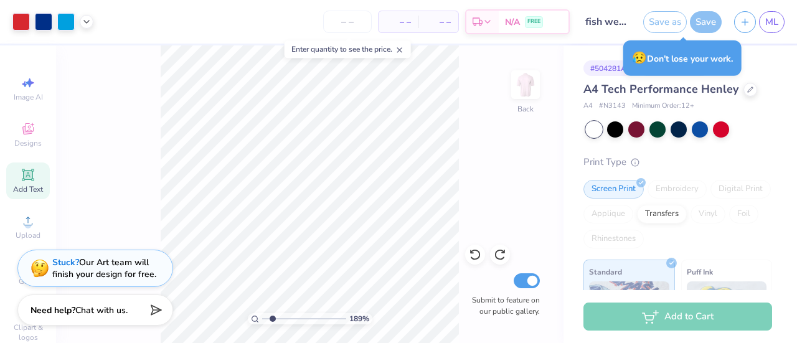
type input "1.88994371733382"
